Goal: Task Accomplishment & Management: Manage account settings

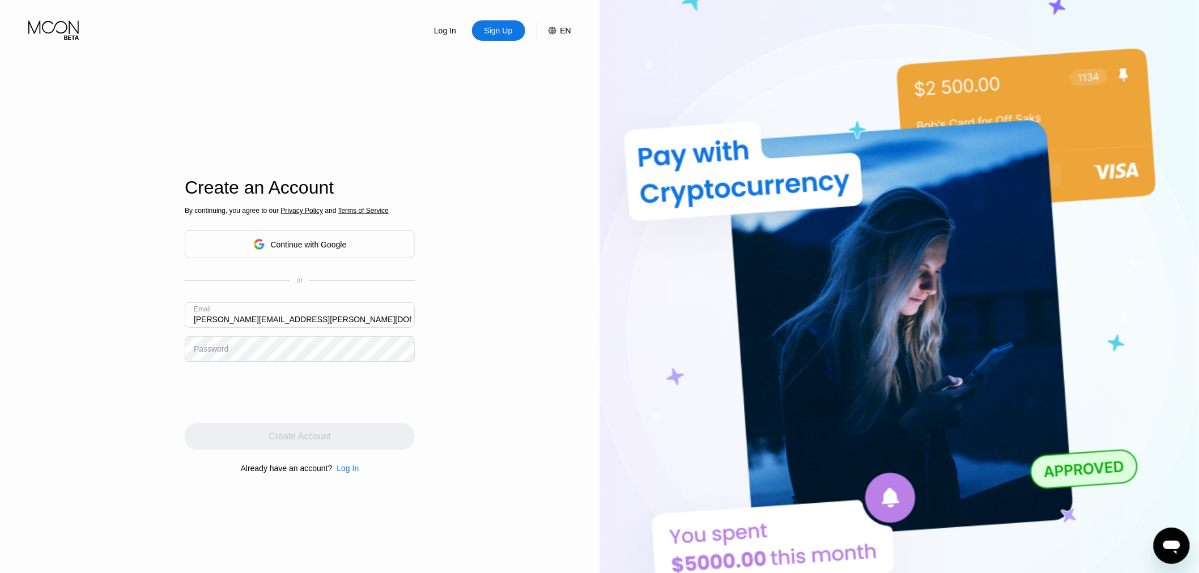
type input "[PERSON_NAME][EMAIL_ADDRESS][PERSON_NAME][DOMAIN_NAME]"
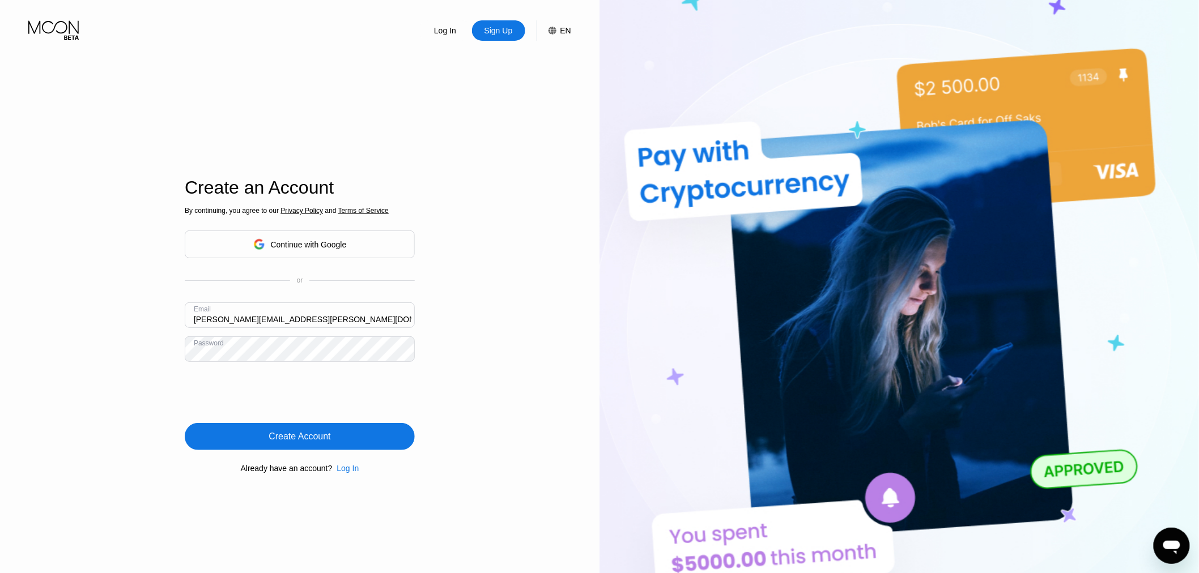
click at [307, 442] on div "Create Account" at bounding box center [300, 436] width 62 height 11
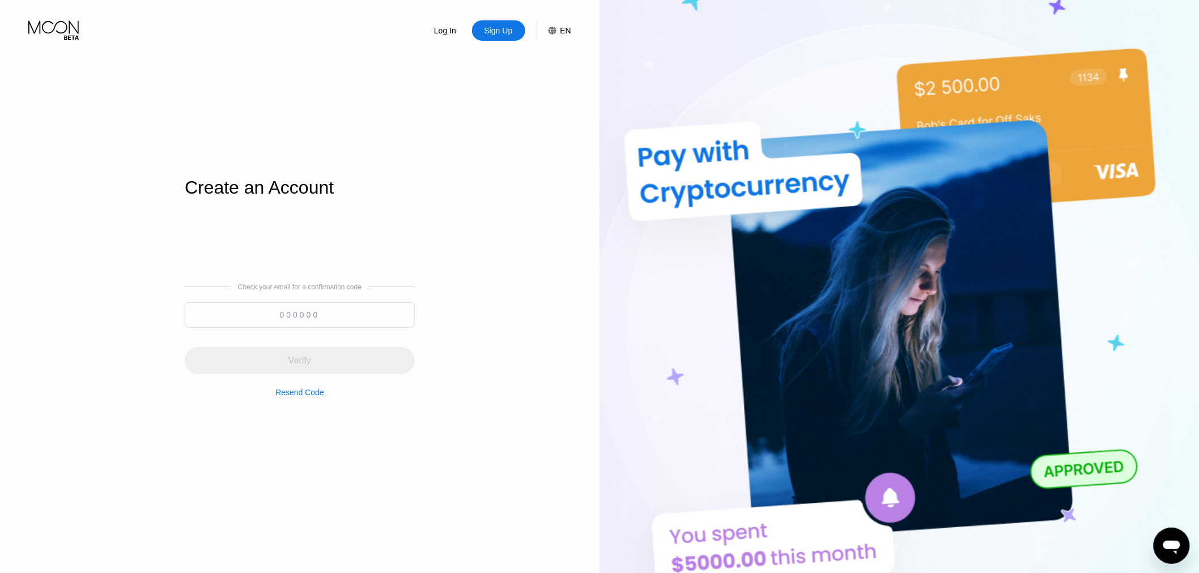
click at [284, 318] on input at bounding box center [300, 315] width 230 height 25
paste input "143883"
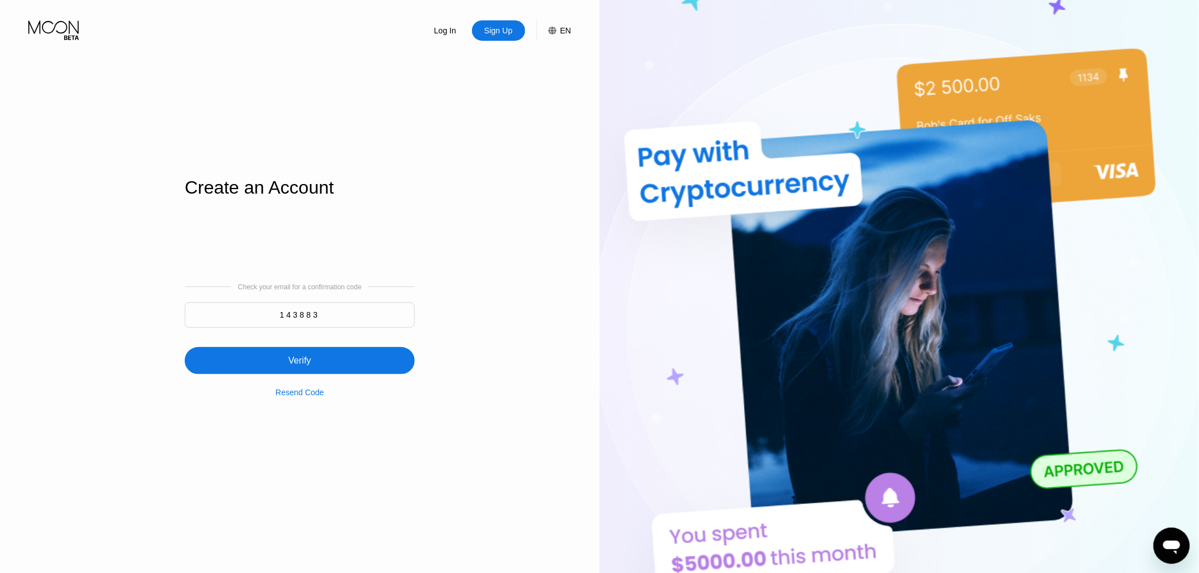
type input "143883"
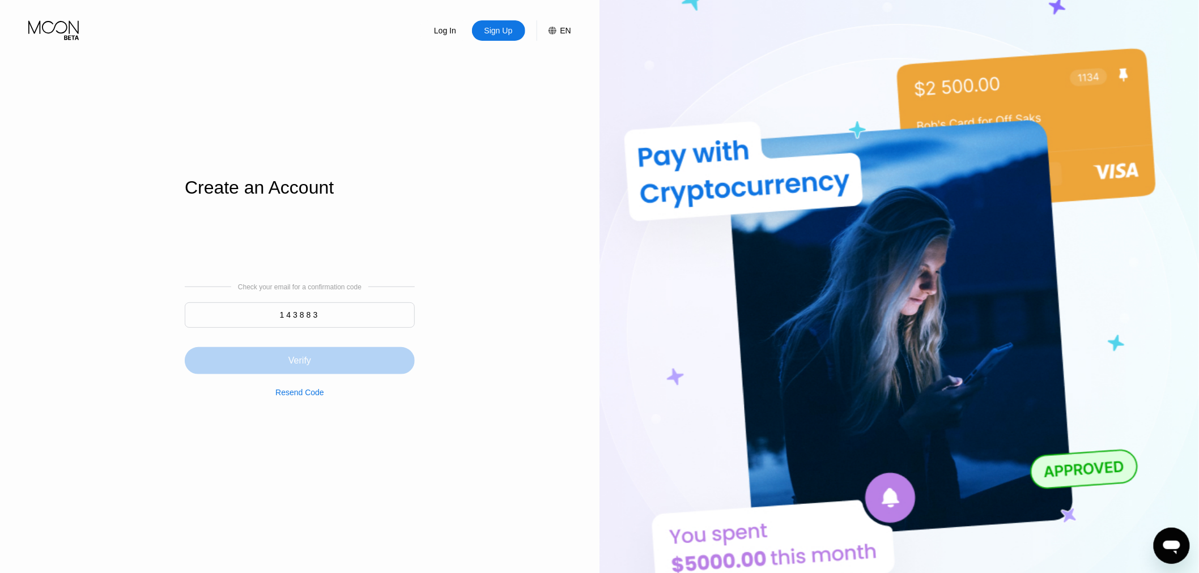
click at [340, 371] on div "Verify" at bounding box center [300, 360] width 230 height 27
click at [1042, 157] on img at bounding box center [898, 315] width 599 height 631
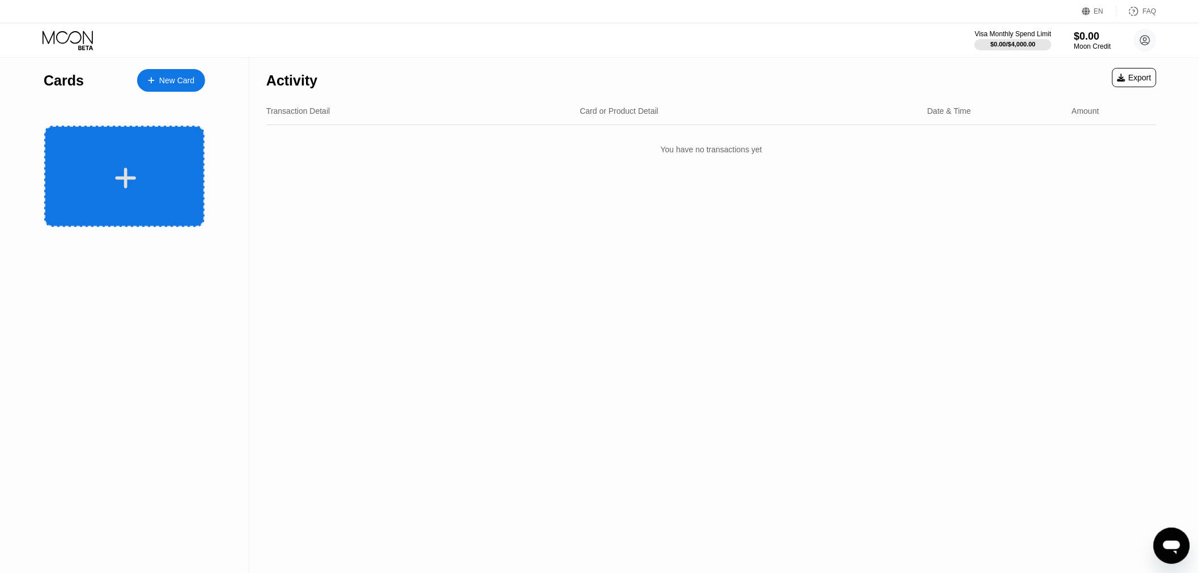
click at [323, 244] on div "Activity Export Transaction Detail Card or Product Detail Date & Time Amount Yo…" at bounding box center [711, 316] width 924 height 516
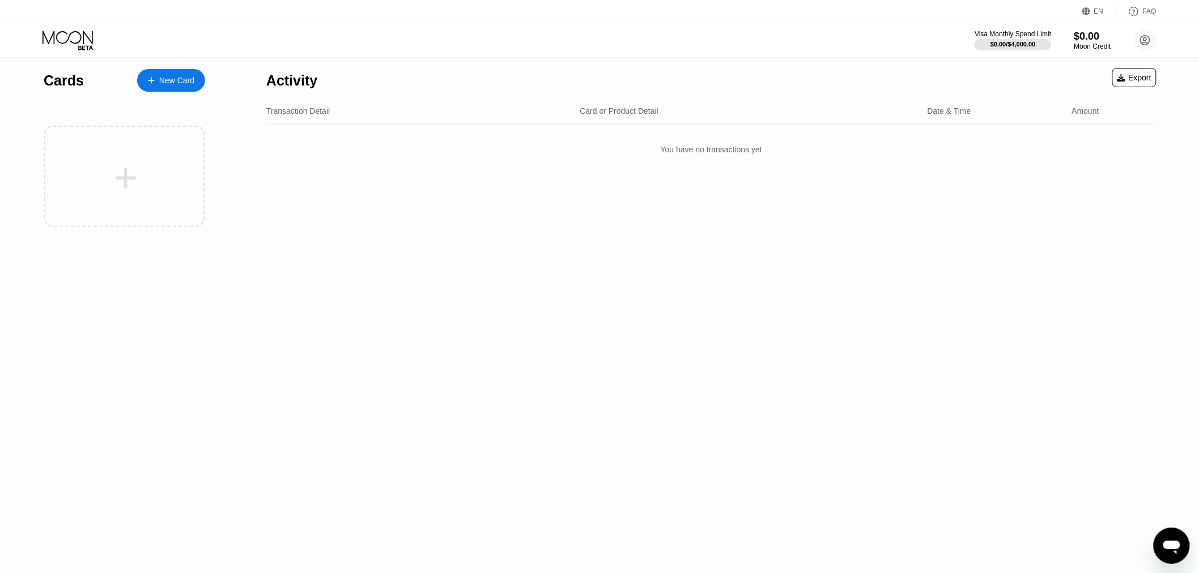
click at [180, 83] on div "New Card" at bounding box center [176, 81] width 35 height 10
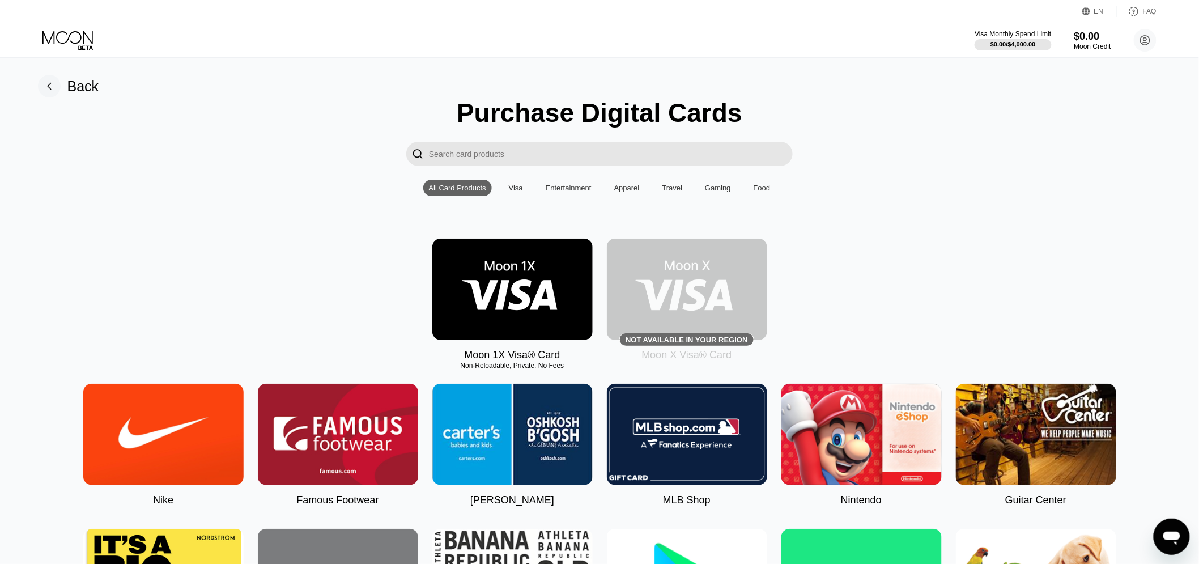
click at [1096, 266] on div "Moon 1X Visa® Card Non-Reloadable, Private, No Fees Not available in your regio…" at bounding box center [599, 300] width 1174 height 122
click at [78, 42] on icon at bounding box center [68, 41] width 53 height 20
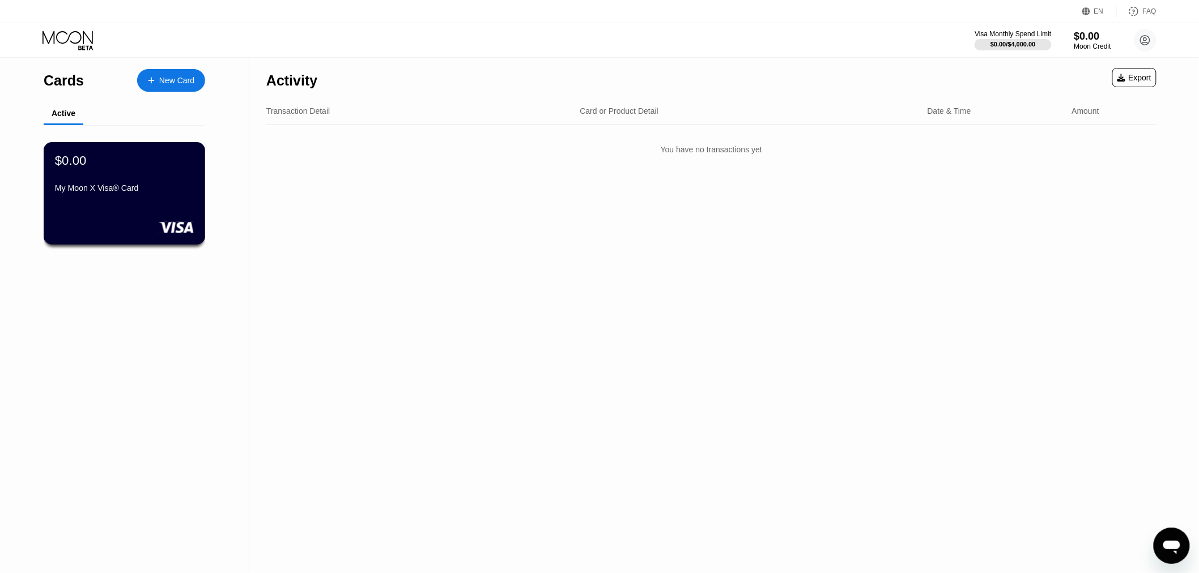
click at [126, 193] on div "My Moon X Visa® Card" at bounding box center [124, 188] width 139 height 9
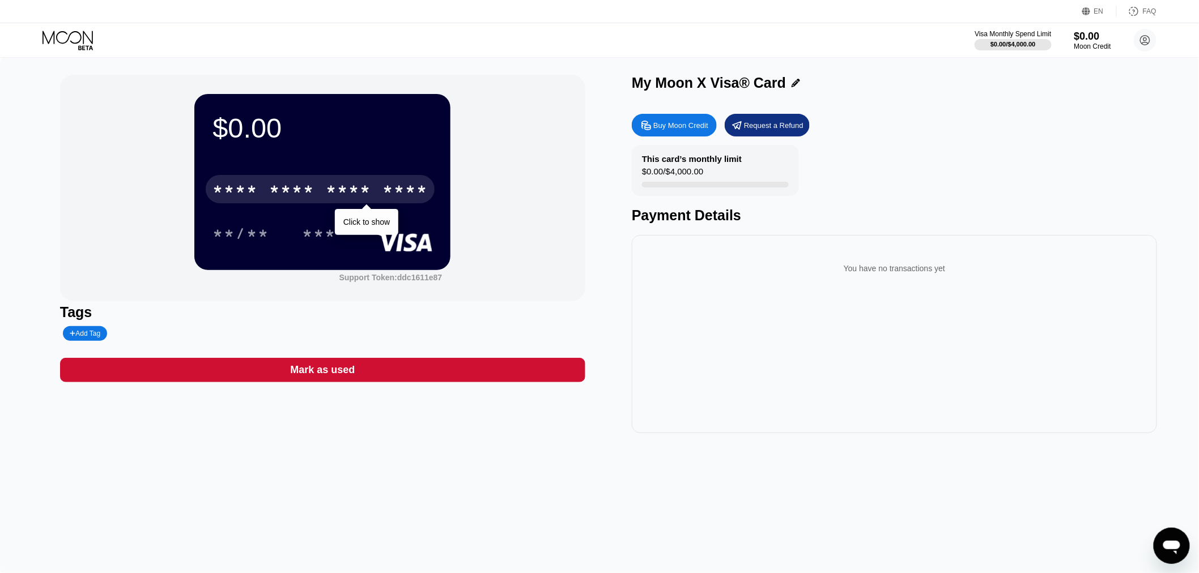
click at [285, 180] on div "* * * * * * * * * * * * ****" at bounding box center [320, 189] width 229 height 28
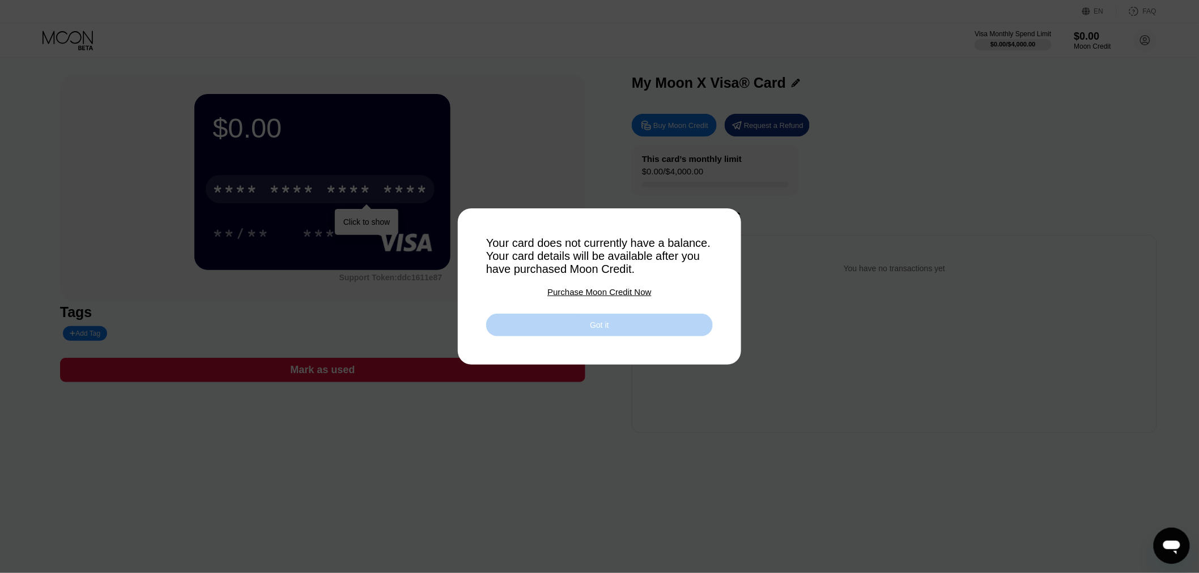
click at [556, 326] on div "Got it" at bounding box center [599, 325] width 227 height 23
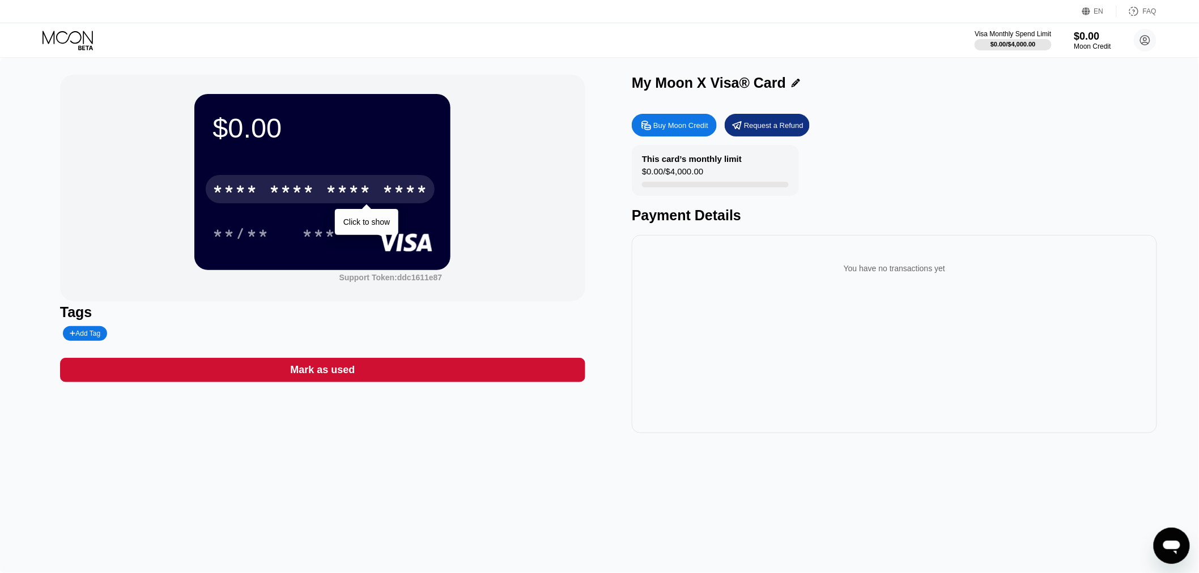
click at [560, 232] on div "$0.00 * * * * * * * * * * * * **** Click to show **/** *** Support Token: ddc16…" at bounding box center [322, 188] width 525 height 227
click at [602, 54] on div "Visa Monthly Spend Limit $0.00 / $4,000.00 $0.00 Moon Credit brandi.lee.air@gma…" at bounding box center [599, 40] width 1199 height 34
